Goal: Information Seeking & Learning: Learn about a topic

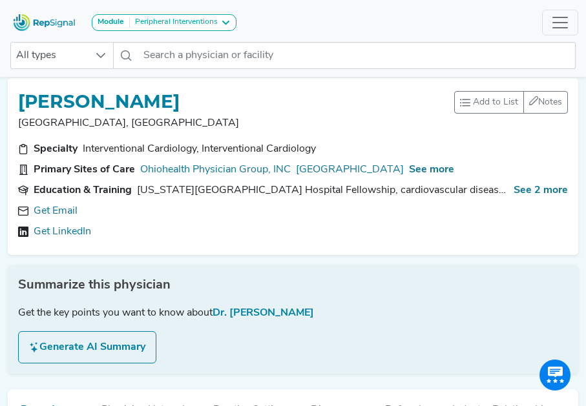
scroll to position [12, 0]
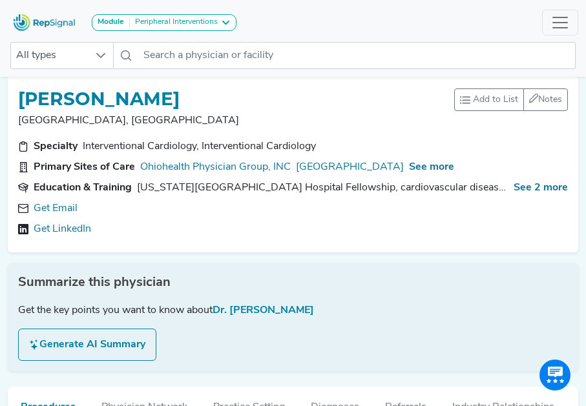
drag, startPoint x: 145, startPoint y: 198, endPoint x: 206, endPoint y: 201, distance: 60.8
click at [206, 201] on div "Specialty Interventional Cardiology, Interventional Cardiology Primary Sites of…" at bounding box center [292, 190] width 565 height 103
drag, startPoint x: 182, startPoint y: 226, endPoint x: 200, endPoint y: 235, distance: 20.2
click at [200, 235] on div "Get LinkedIn" at bounding box center [293, 230] width 550 height 16
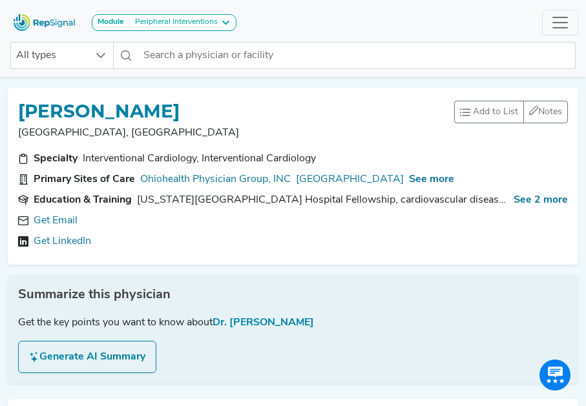
scroll to position [0, 0]
click at [106, 359] on button "Generate AI Summary" at bounding box center [87, 357] width 138 height 32
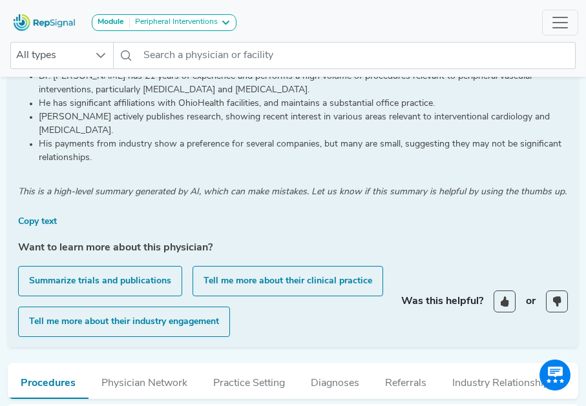
scroll to position [249, 0]
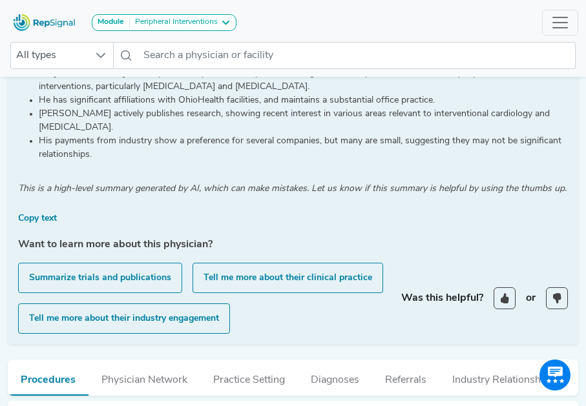
click at [101, 319] on button "Tell me more about their industry engagement" at bounding box center [124, 319] width 212 height 30
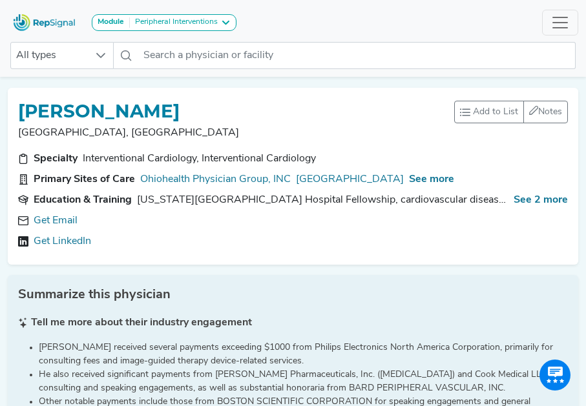
scroll to position [0, 0]
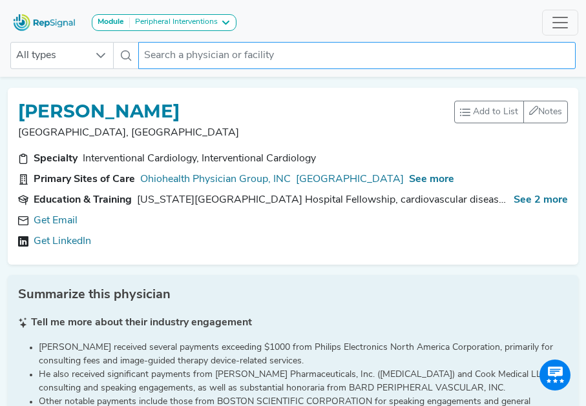
click at [193, 60] on input "text" at bounding box center [356, 55] width 437 height 27
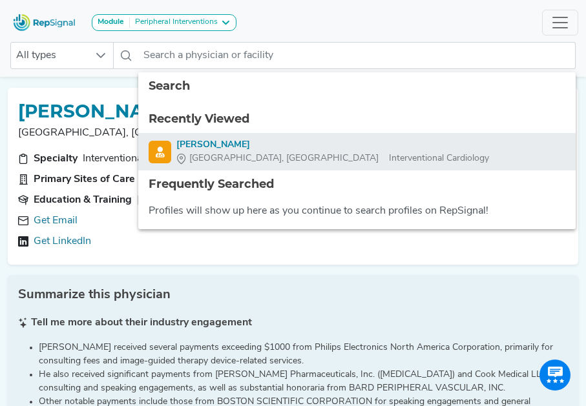
click at [186, 143] on div "[PERSON_NAME]" at bounding box center [332, 145] width 313 height 14
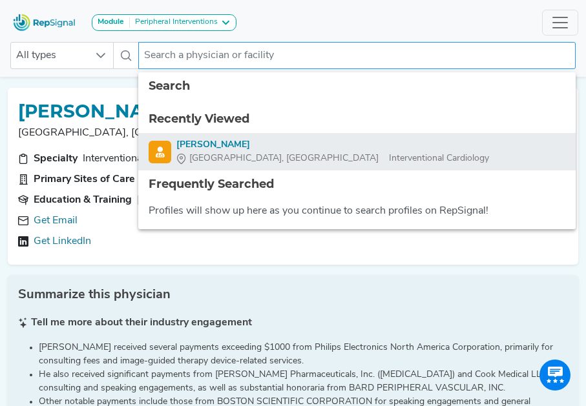
type input "[PERSON_NAME]"
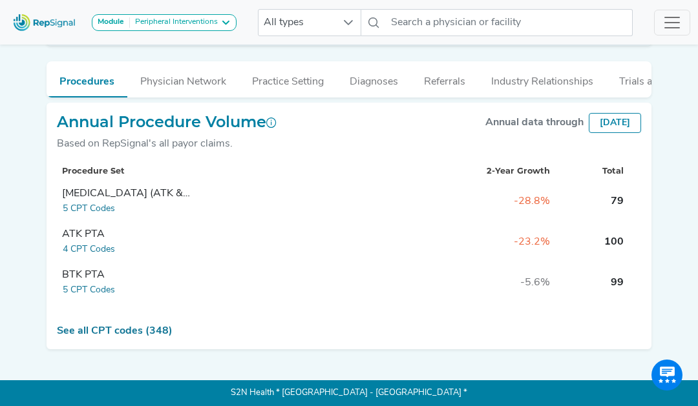
scroll to position [526, 0]
click at [124, 333] on link "See all CPT codes (348)" at bounding box center [115, 331] width 116 height 10
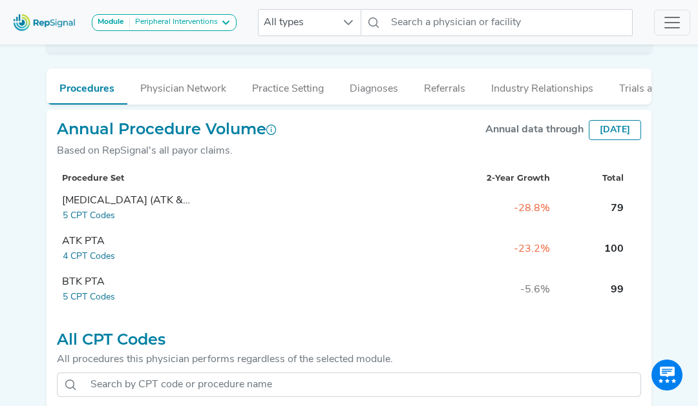
scroll to position [525, 0]
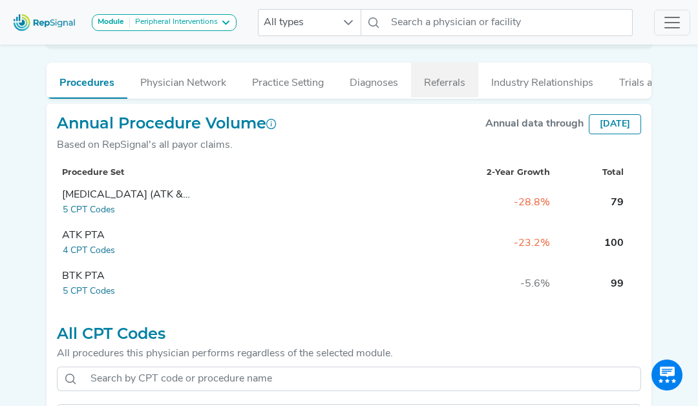
click at [449, 86] on button "Referrals" at bounding box center [444, 80] width 67 height 35
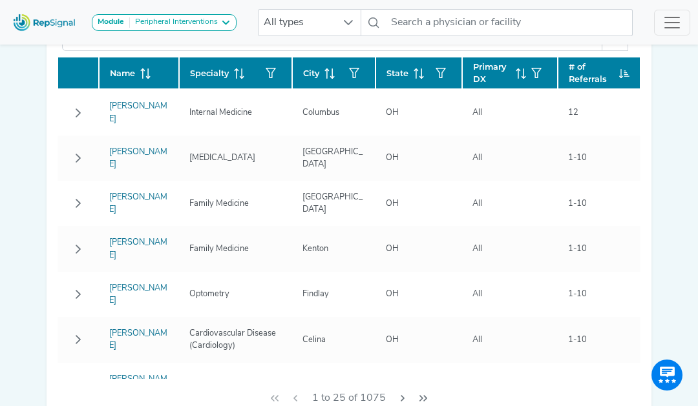
scroll to position [696, 0]
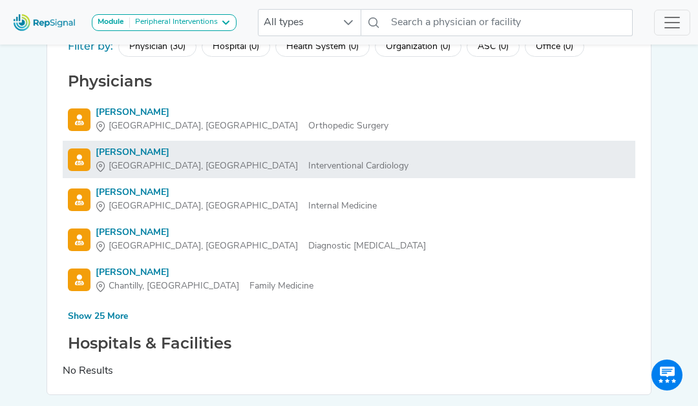
scroll to position [87, 0]
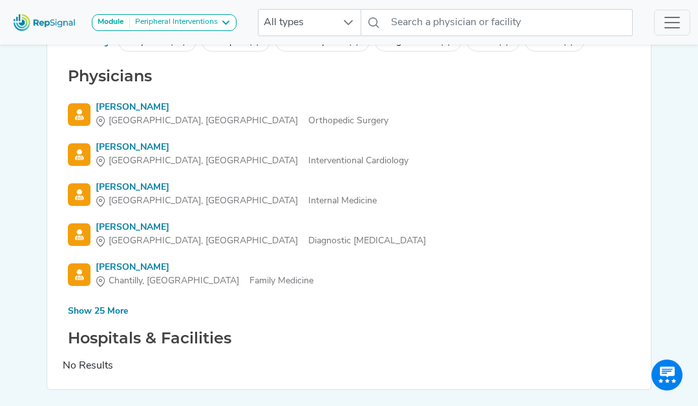
click at [112, 312] on div "Show 25 More" at bounding box center [98, 312] width 60 height 14
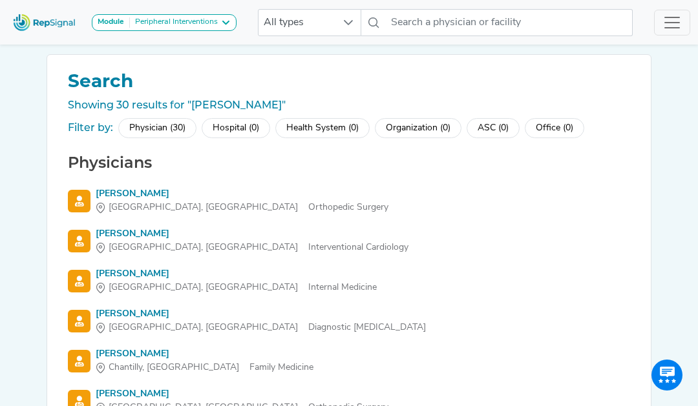
scroll to position [0, 0]
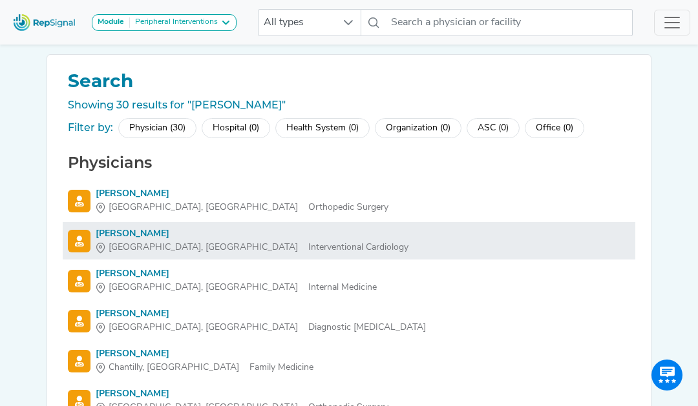
click at [127, 235] on div "[PERSON_NAME]" at bounding box center [252, 234] width 313 height 14
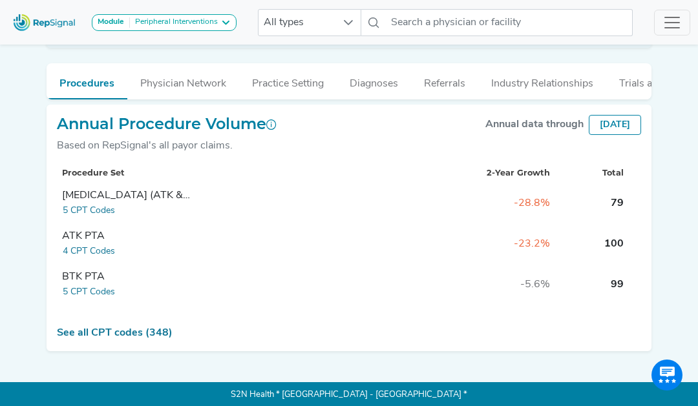
scroll to position [304, 0]
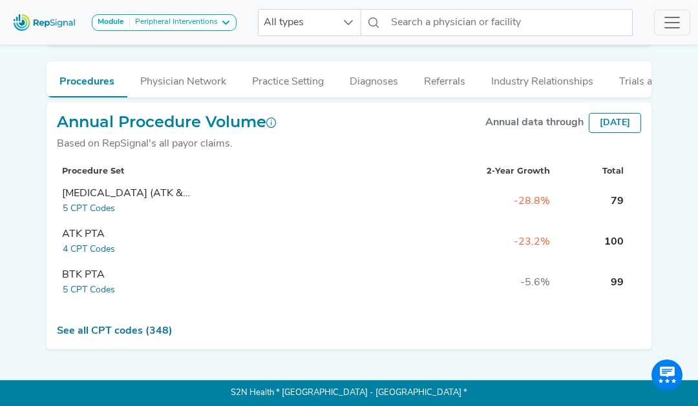
click at [208, 24] on div "Peripheral Interventions" at bounding box center [174, 22] width 88 height 10
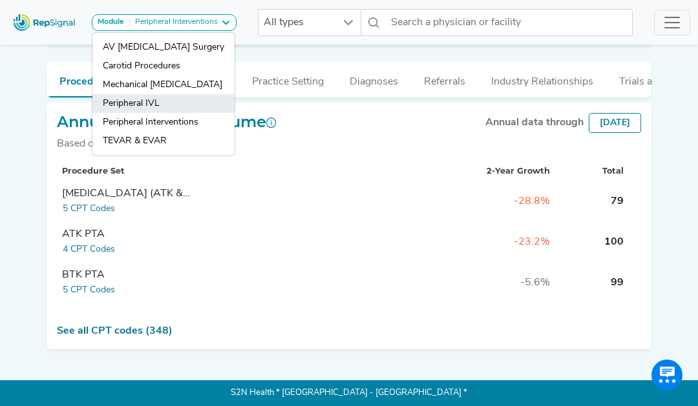
click at [166, 113] on link "Peripheral IVL" at bounding box center [163, 122] width 142 height 19
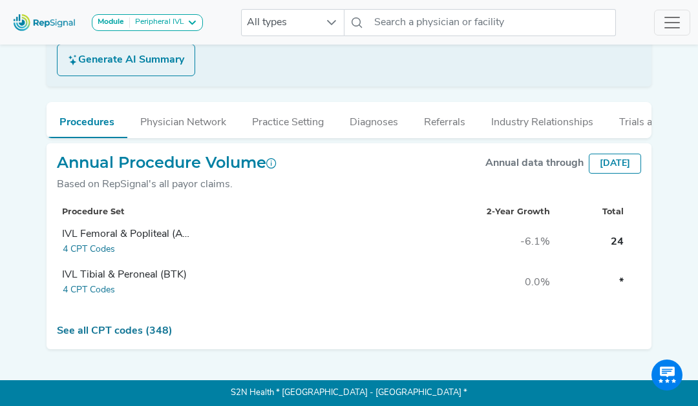
scroll to position [263, 0]
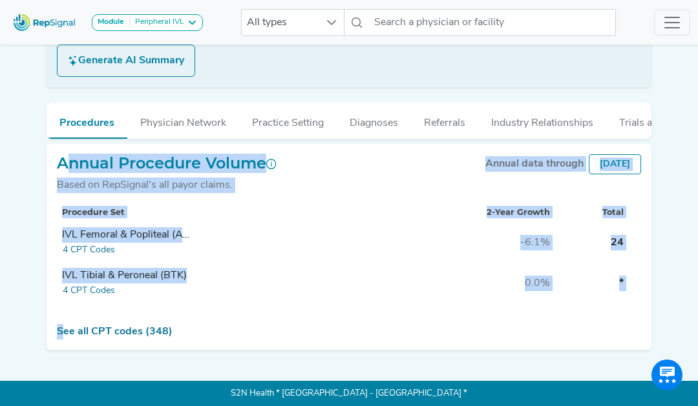
drag, startPoint x: 55, startPoint y: 146, endPoint x: 565, endPoint y: 322, distance: 539.8
click at [565, 322] on div "Annual Procedure Volume Based on RepSignal's all payor claims. Annual data thro…" at bounding box center [349, 247] width 605 height 207
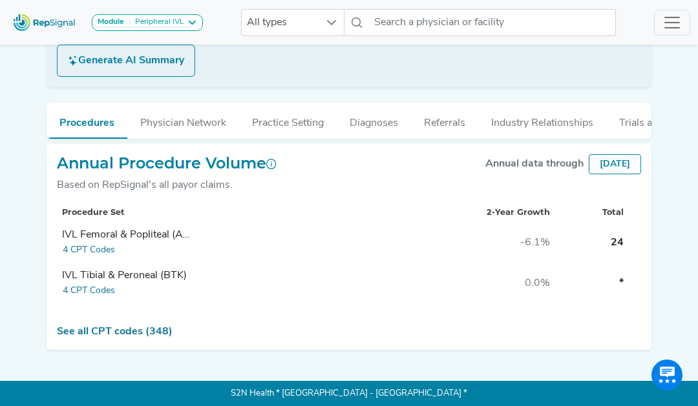
click at [454, 347] on div "Annual Procedure Volume Based on RepSignal's all payor claims. Annual data thro…" at bounding box center [349, 247] width 605 height 207
click at [140, 23] on div "Peripheral IVL" at bounding box center [157, 22] width 54 height 10
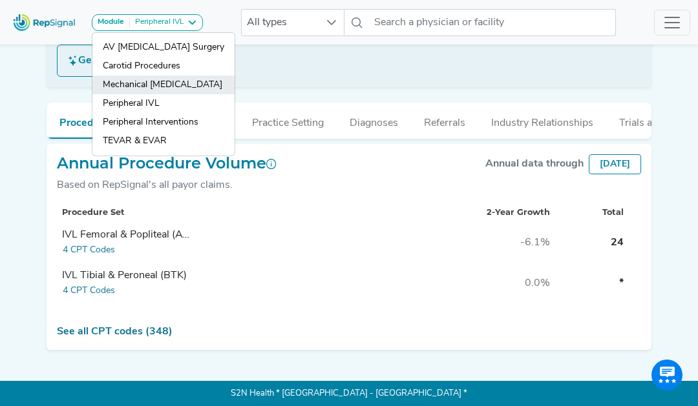
click at [125, 94] on link "Mechanical [MEDICAL_DATA]" at bounding box center [163, 103] width 142 height 19
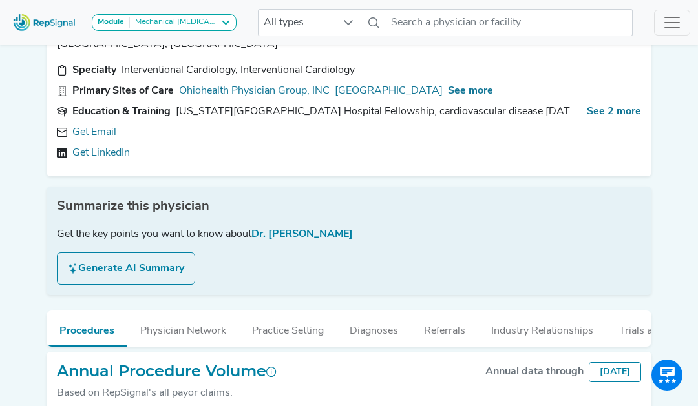
scroll to position [304, 0]
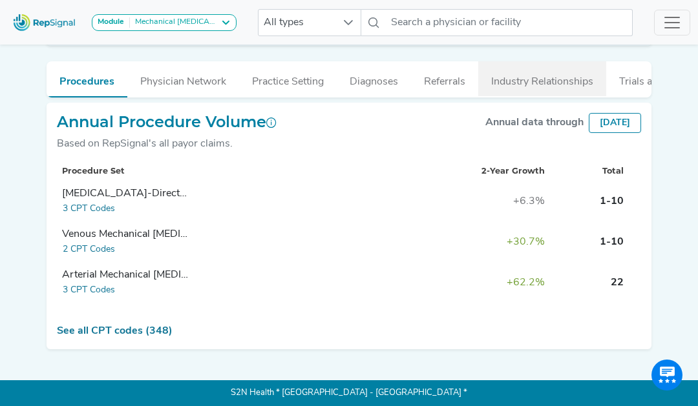
click at [537, 79] on button "Industry Relationships" at bounding box center [542, 78] width 128 height 35
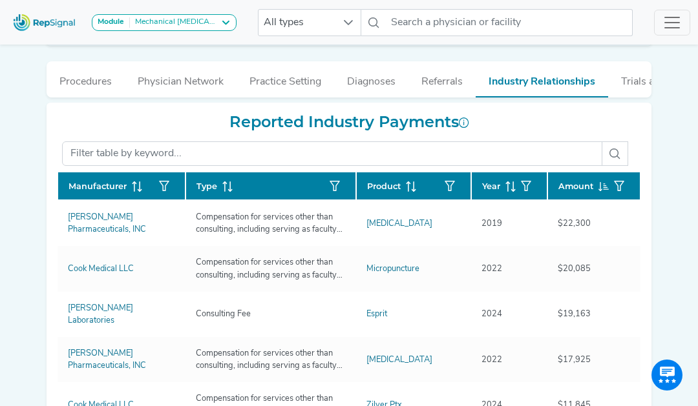
click at [585, 189] on icon at bounding box center [603, 187] width 10 height 10
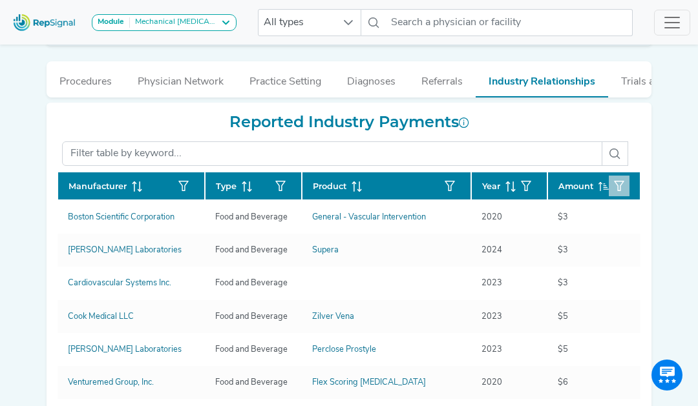
click at [585, 185] on icon "button" at bounding box center [619, 186] width 10 height 10
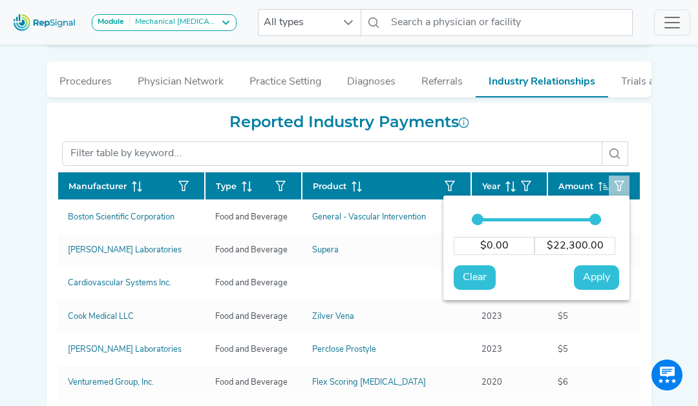
type input "121"
type input "$121.00"
type input "243"
type input "$243.00"
type input "366"
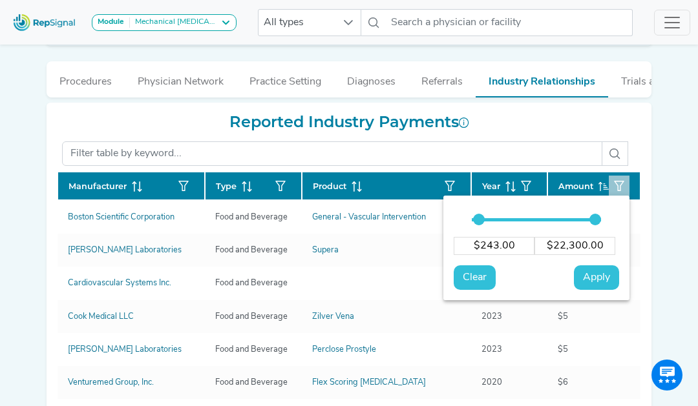
type input "$366.00"
type input "488"
type input "$488.00"
type input "733"
type input "$733.00"
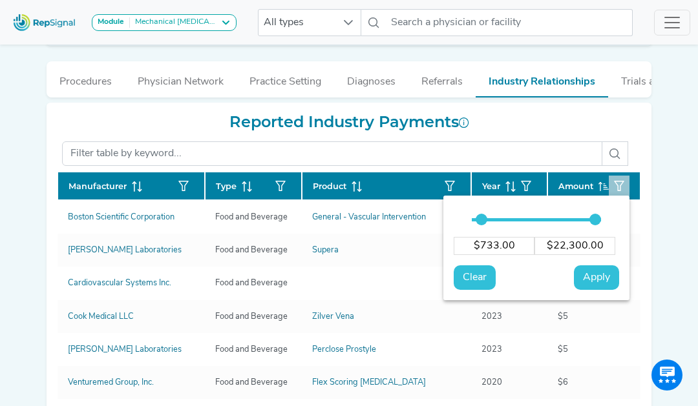
type input "856"
type input "$856.00"
type input "978"
type input "$978.00"
type input "1101"
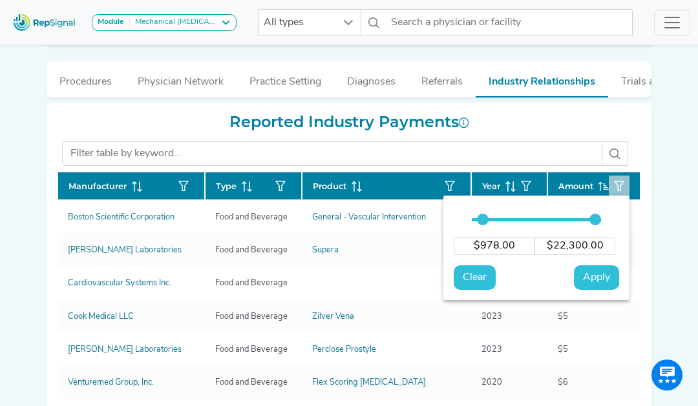
type input "$1,101.00"
type input "1223"
type input "$1,223.00"
type input "1346"
type input "$1,346.00"
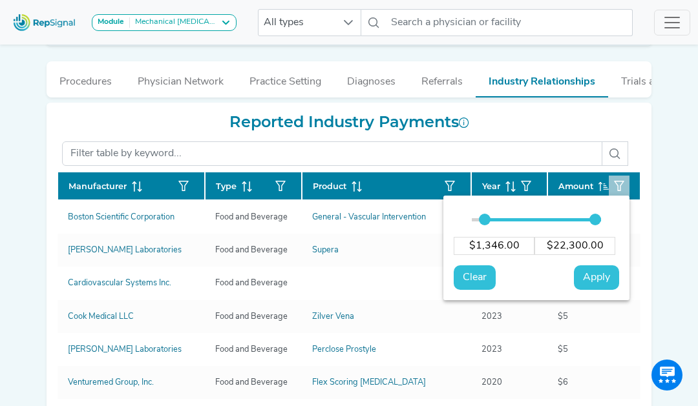
type input "1468"
type input "$1,468.00"
type input "1591"
type input "$1,591.00"
type input "1468"
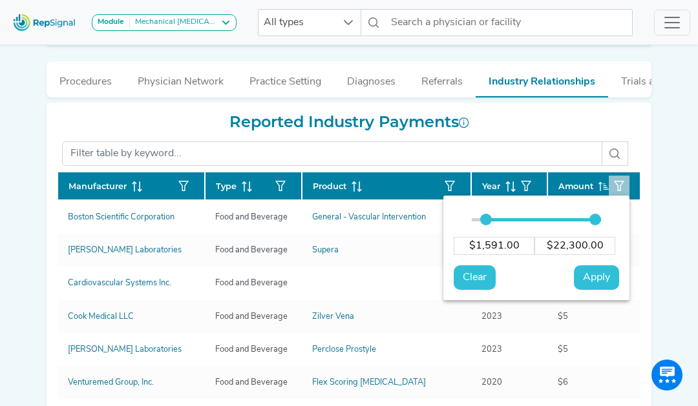
type input "$1,468.00"
type input "1346"
type input "$1,346.00"
type input "1223"
type input "$1,223.00"
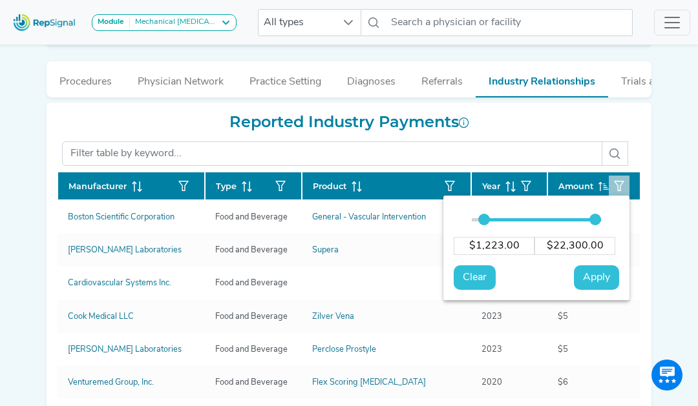
type input "1101"
type input "$1,101.00"
type input "978"
type input "$978.00"
type input "978"
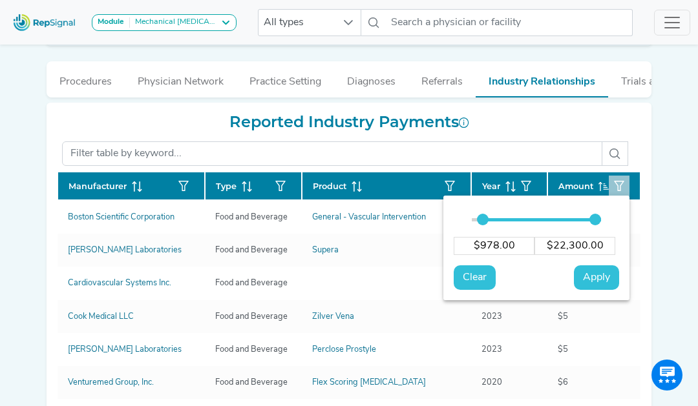
click at [483, 221] on input "range" at bounding box center [536, 219] width 129 height 3
click at [585, 280] on span "Apply" at bounding box center [596, 278] width 27 height 16
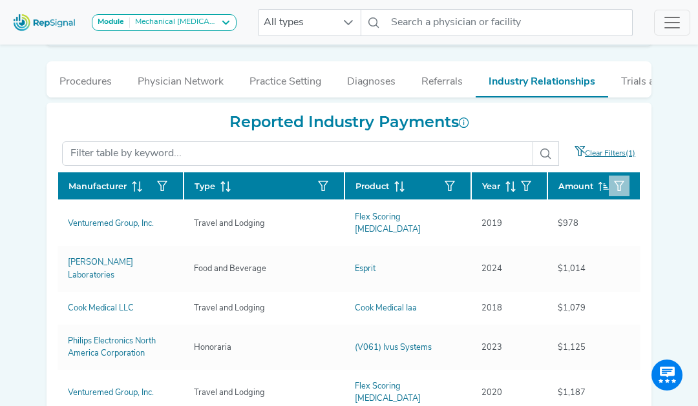
click at [509, 188] on icon at bounding box center [510, 187] width 10 height 10
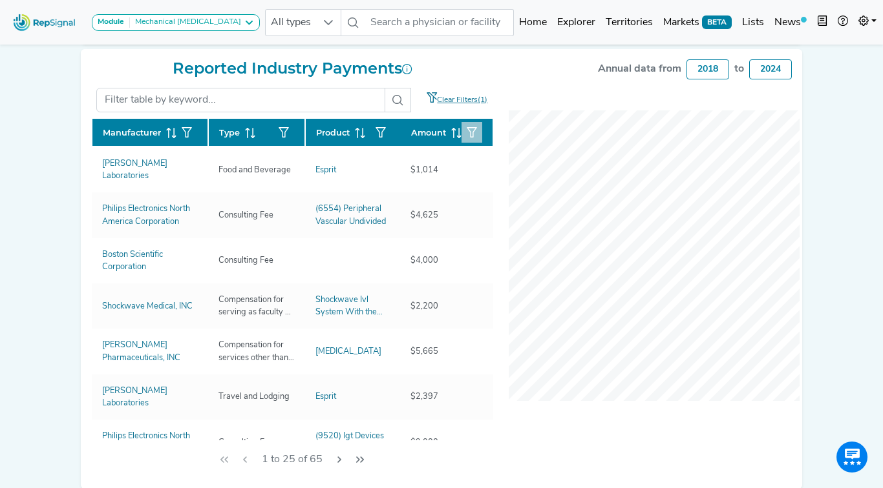
scroll to position [356, 0]
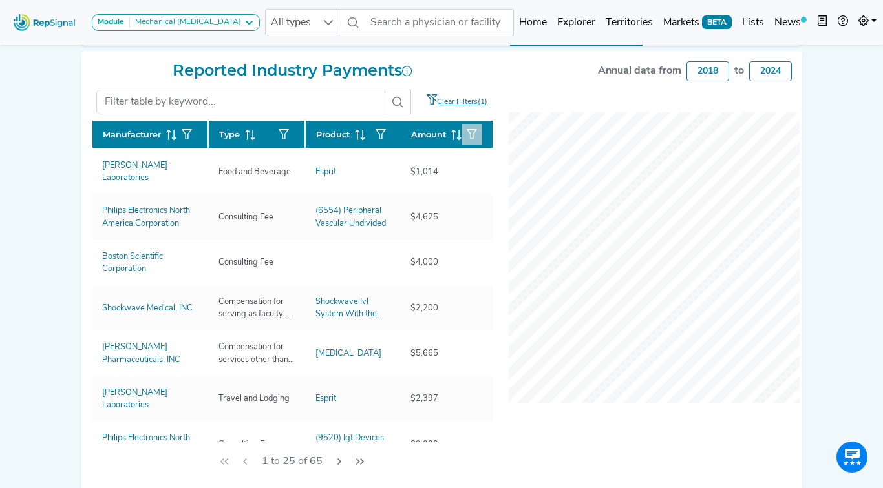
click at [585, 68] on div "2018" at bounding box center [707, 71] width 43 height 20
click at [585, 70] on div "2018" at bounding box center [707, 71] width 43 height 20
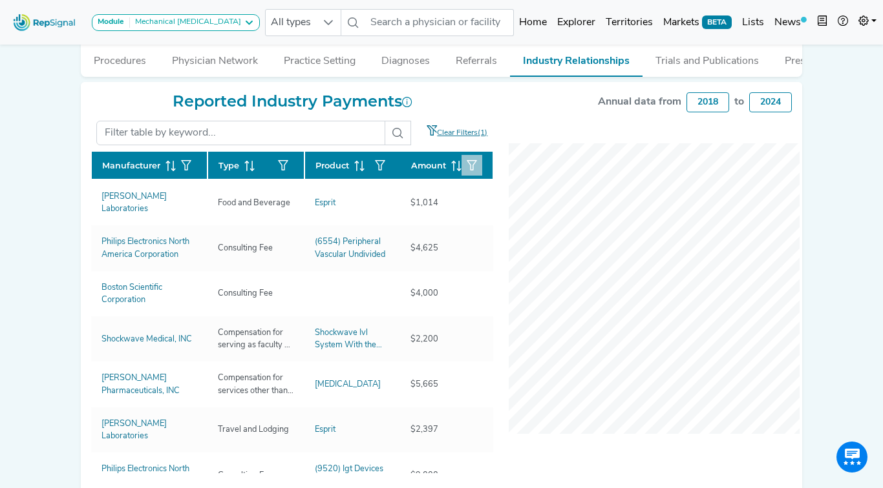
scroll to position [0, 1]
click at [563, 58] on button "Industry Relationships" at bounding box center [576, 59] width 132 height 36
click at [465, 131] on link "Clear Filters(1)" at bounding box center [453, 133] width 70 height 25
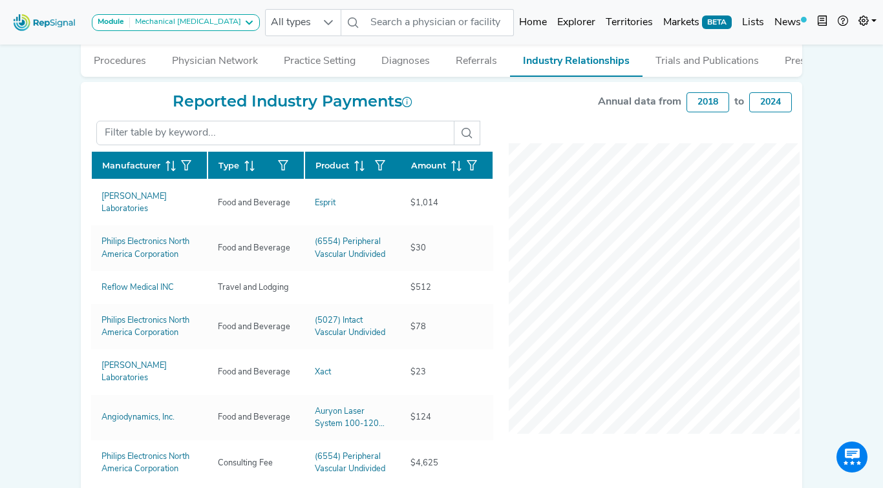
click at [465, 131] on icon at bounding box center [466, 133] width 10 height 10
click at [585, 103] on div "2018" at bounding box center [707, 102] width 43 height 20
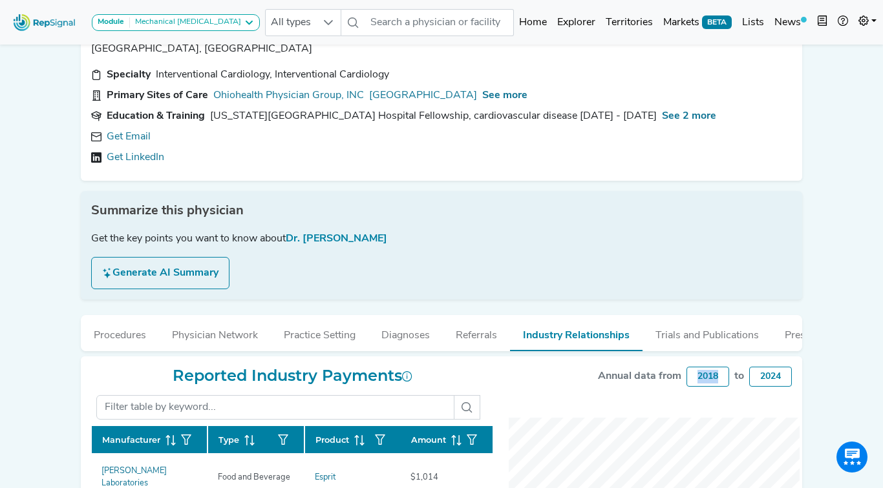
scroll to position [35, 0]
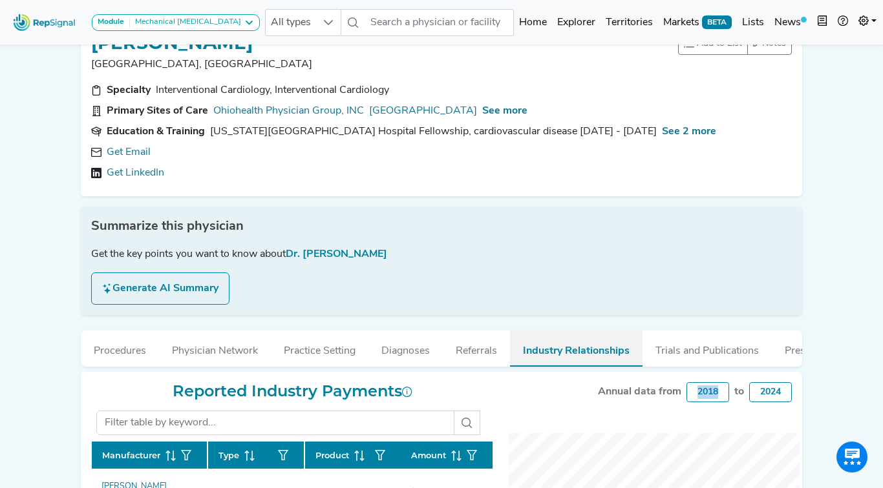
click at [574, 348] on button "Industry Relationships" at bounding box center [576, 349] width 132 height 36
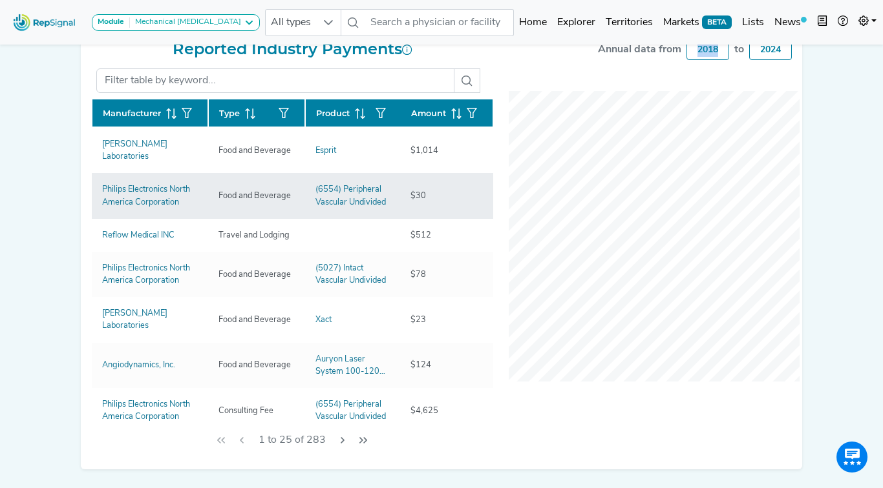
scroll to position [0, 0]
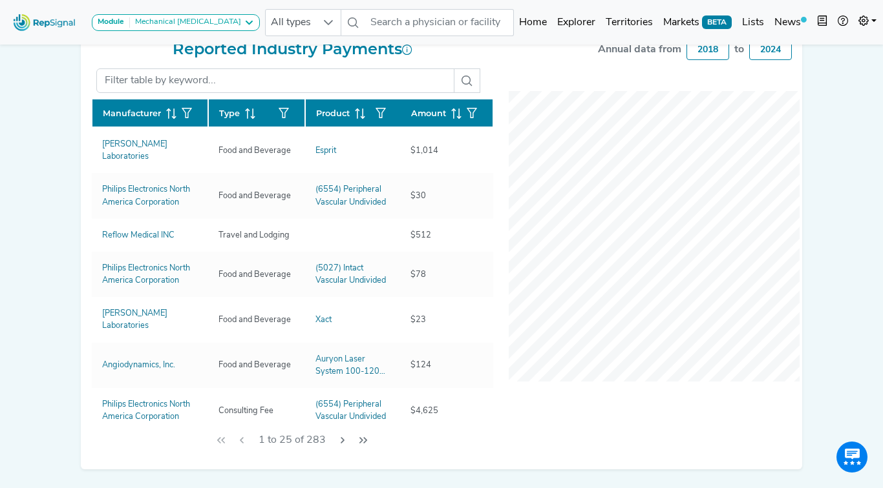
click at [459, 115] on icon at bounding box center [459, 114] width 1 height 10
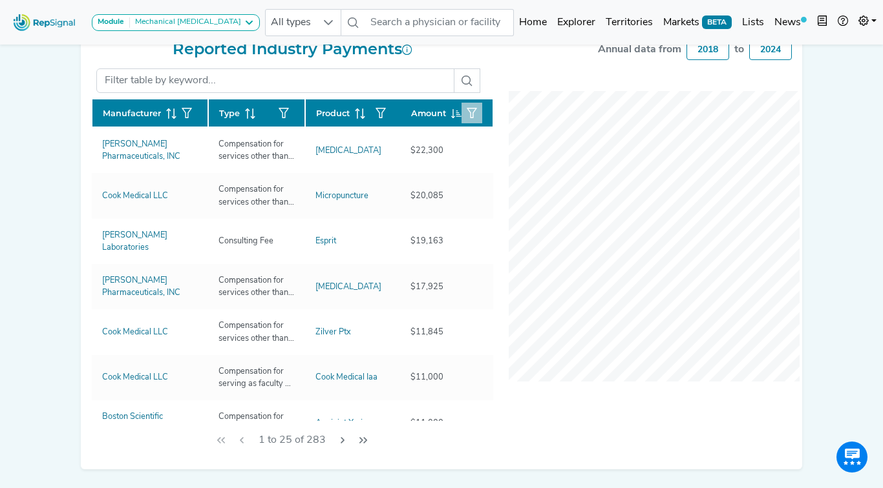
click at [471, 109] on icon "button" at bounding box center [471, 113] width 10 height 10
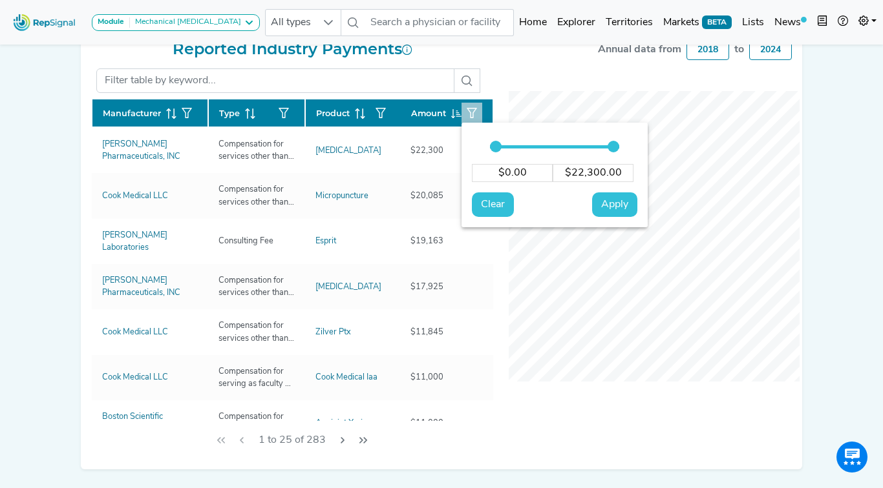
type input "82"
type input "$82.00"
type input "205"
type input "$205.00"
type input "327"
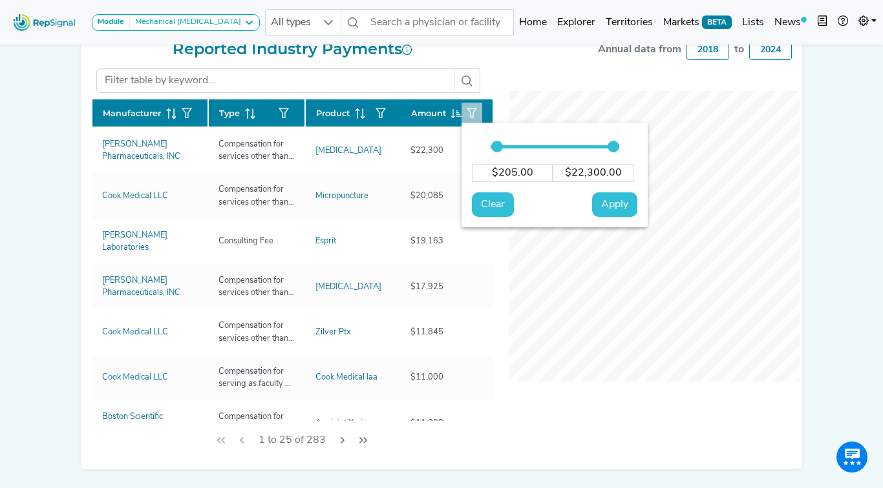
type input "$327.00"
type input "450"
type input "$450.00"
type input "572"
type input "$572.00"
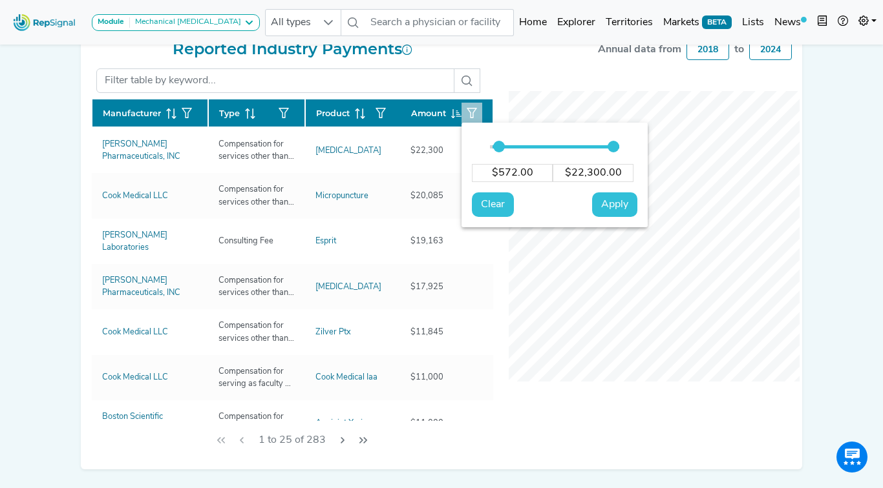
type input "695"
type input "$695.00"
type input "817"
type input "$817.00"
type input "940"
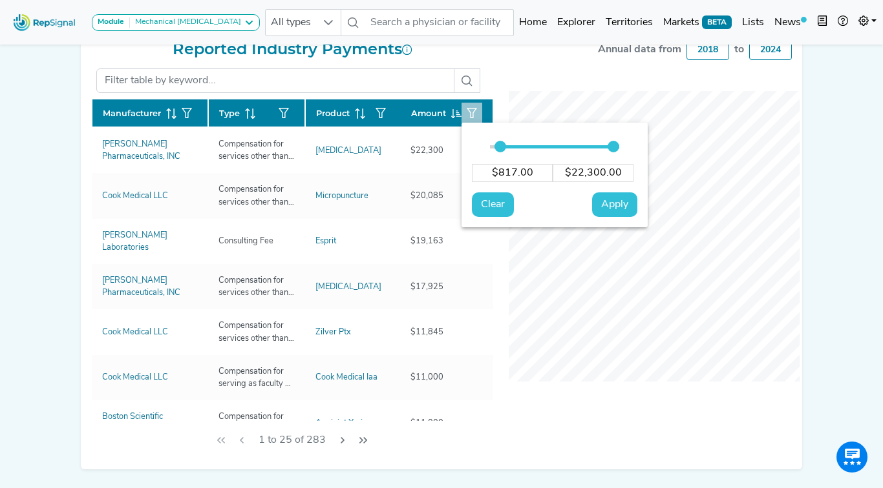
type input "$940.00"
type input "940"
click at [501, 147] on input "range" at bounding box center [554, 146] width 129 height 3
click at [585, 207] on span "Apply" at bounding box center [614, 205] width 27 height 16
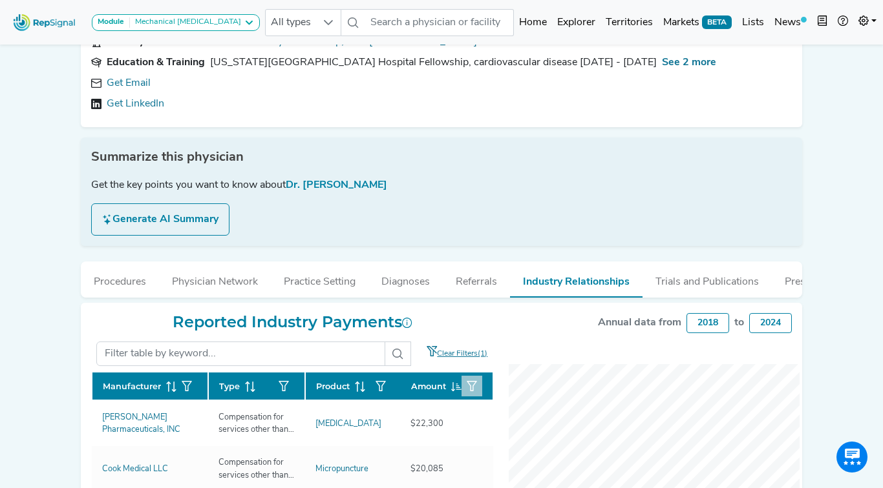
scroll to position [103, 0]
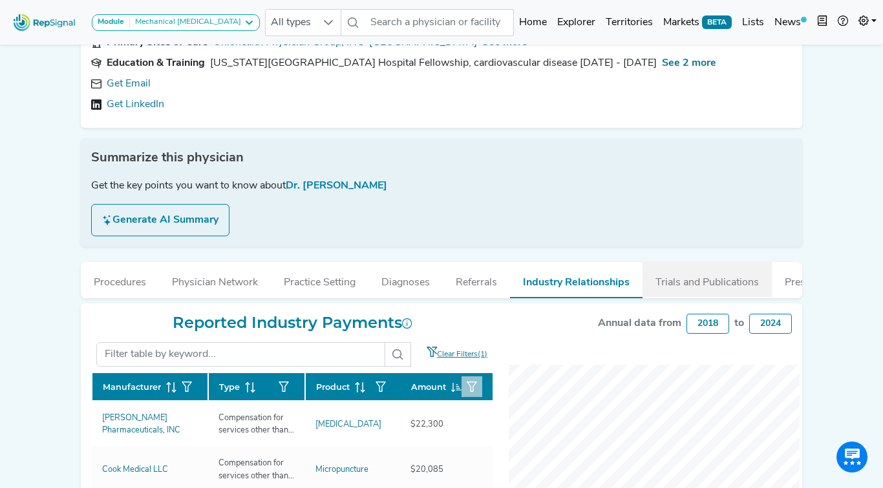
click at [585, 283] on button "Trials and Publications" at bounding box center [706, 279] width 129 height 35
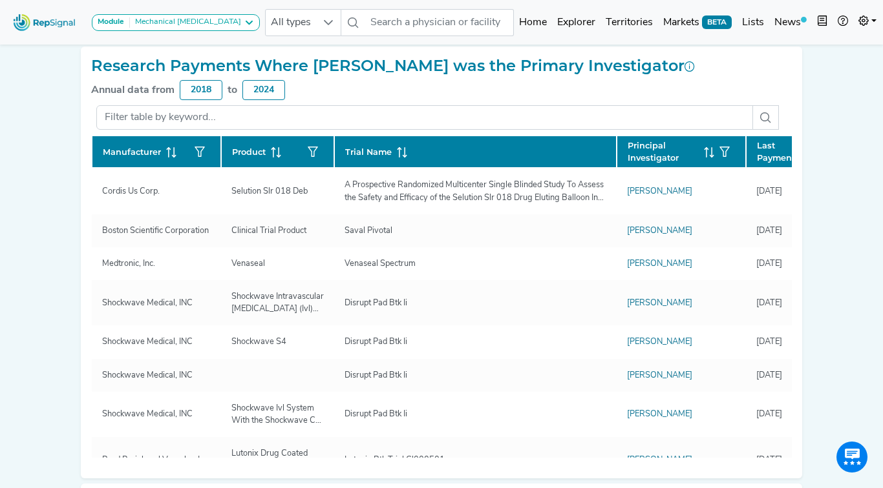
scroll to position [350, 0]
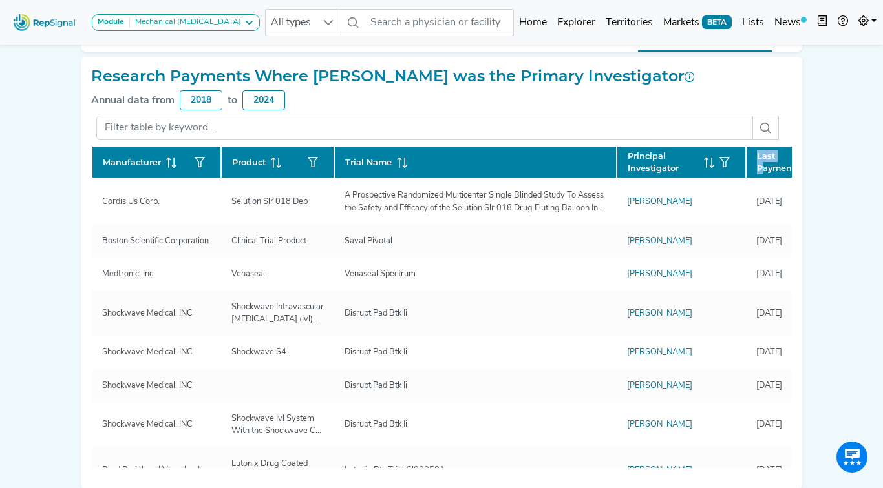
drag, startPoint x: 762, startPoint y: 162, endPoint x: 746, endPoint y: 154, distance: 18.5
click at [585, 154] on th "Last Payment" at bounding box center [794, 162] width 97 height 32
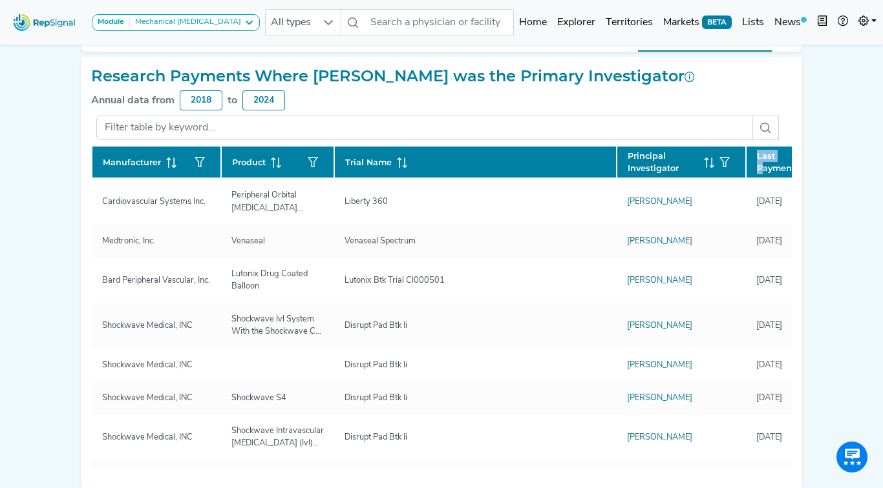
click at [585, 154] on span "Last Payment" at bounding box center [776, 162] width 39 height 25
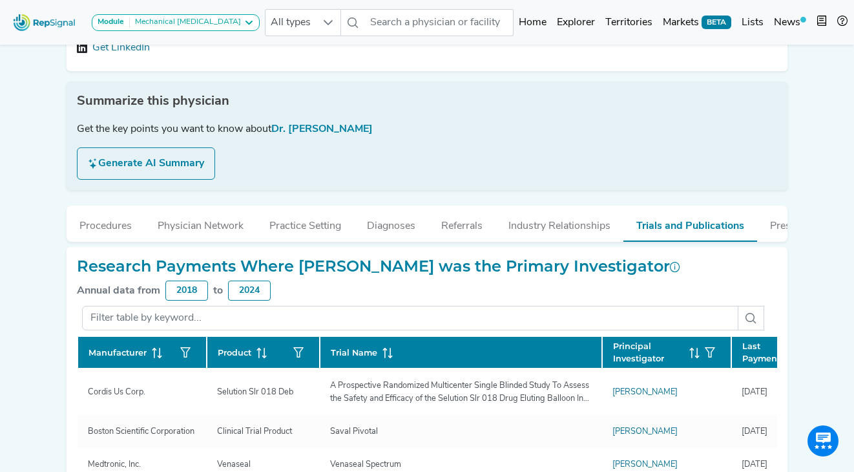
scroll to position [172, 0]
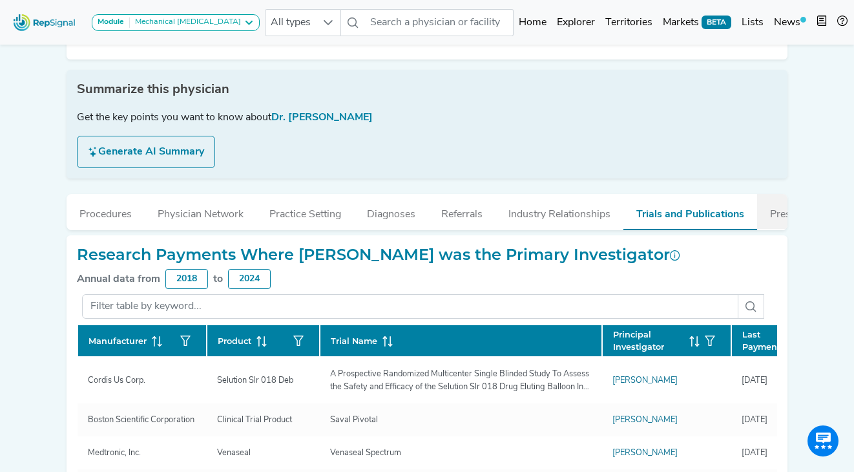
click at [585, 214] on button "Prescriptions" at bounding box center [800, 211] width 87 height 35
